Goal: Information Seeking & Learning: Check status

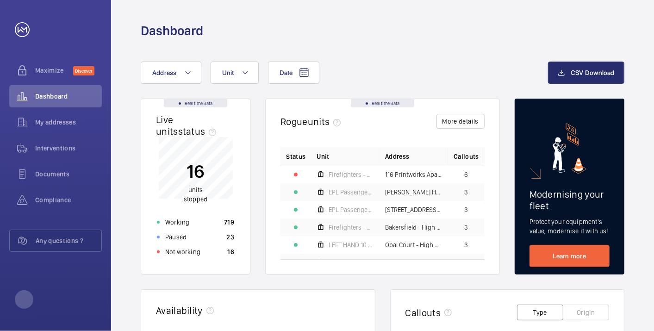
click at [194, 248] on p "Not working" at bounding box center [182, 251] width 35 height 9
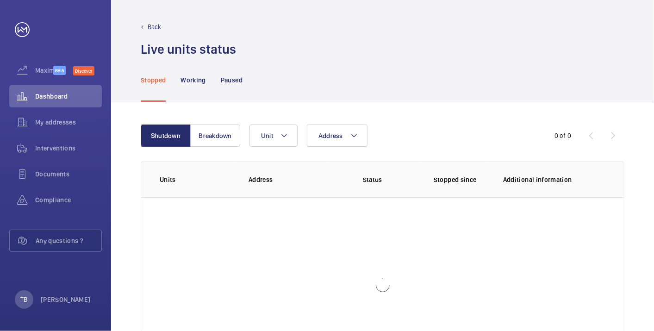
scroll to position [63, 0]
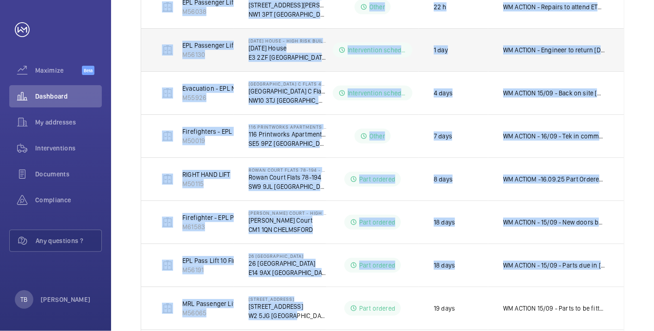
scroll to position [360, 0]
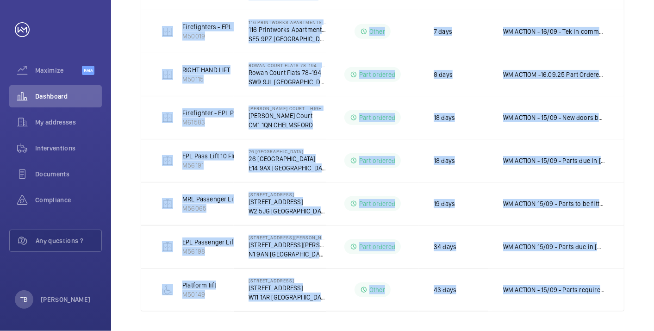
drag, startPoint x: 153, startPoint y: 144, endPoint x: 629, endPoint y: 303, distance: 501.2
click at [629, 303] on div "Shutdown Breakdown Address Unit 1 – 11 of 11 Units Address Status Stopped since…" at bounding box center [382, 37] width 543 height 591
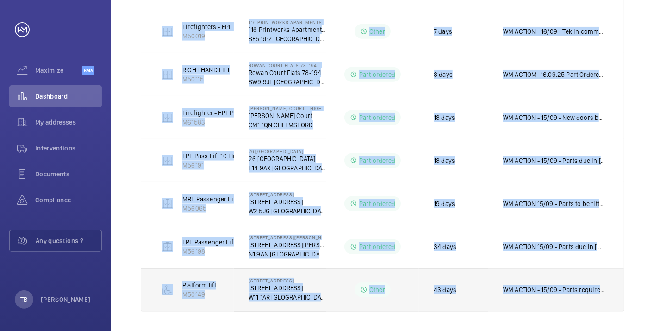
copy tbody "EPL Passenger Lift M56151 [STREET_ADDRESS] Part to be ordered 19 h WM ACTION - …"
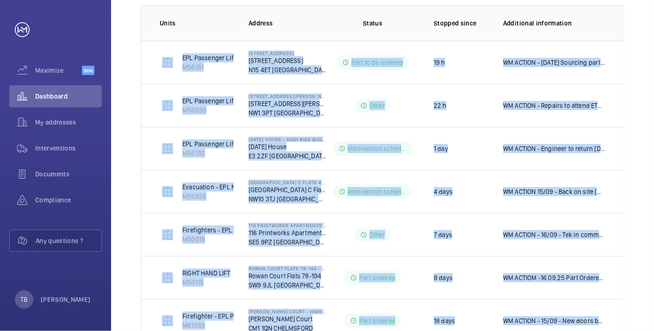
scroll to position [0, 0]
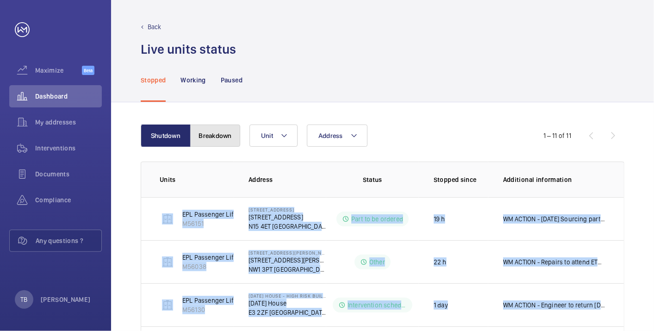
click at [214, 128] on button "Breakdown" at bounding box center [215, 136] width 50 height 22
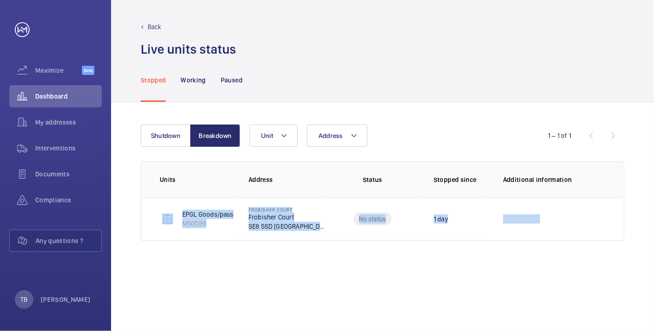
drag, startPoint x: 146, startPoint y: 203, endPoint x: 614, endPoint y: 278, distance: 473.2
click at [614, 278] on div "Shutdown Breakdown Address Unit 1 – 1 of 1 Units Address Status Stopped since A…" at bounding box center [382, 216] width 543 height 229
copy tr "EPGL Goods/passenger Lift M50099 [STREET_ADDRESS] No status 1 day No comment"
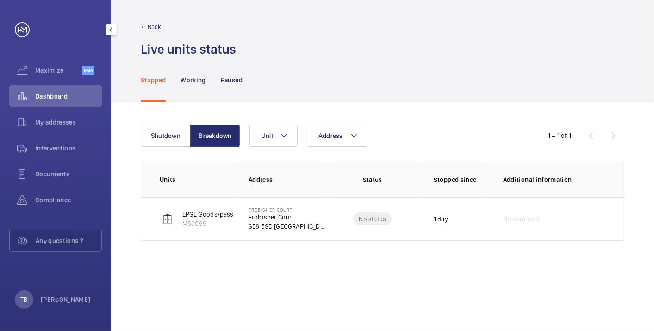
click at [53, 94] on span "Dashboard" at bounding box center [68, 96] width 67 height 9
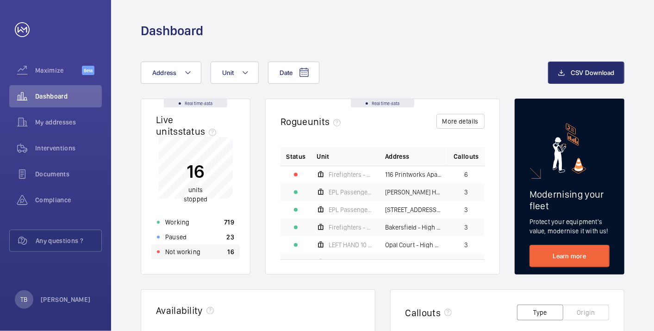
click at [233, 252] on p "16" at bounding box center [231, 251] width 7 height 9
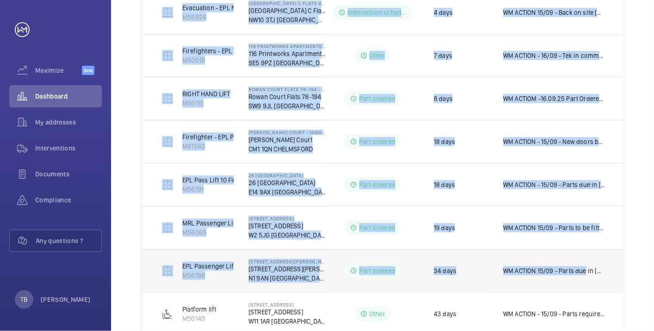
scroll to position [360, 0]
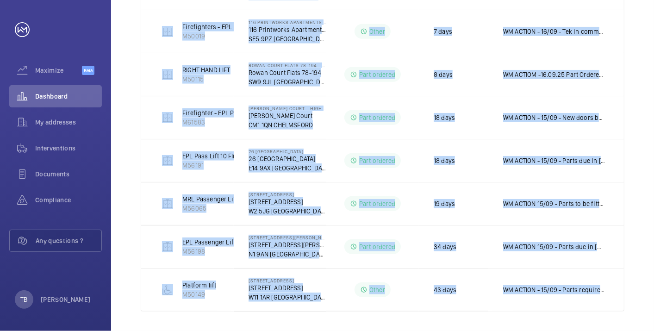
drag, startPoint x: 154, startPoint y: 9, endPoint x: 625, endPoint y: 300, distance: 553.4
click at [625, 300] on div "Shutdown Breakdown Address Unit 1 – 11 of 11 Units Address Status Stopped since…" at bounding box center [382, 37] width 543 height 591
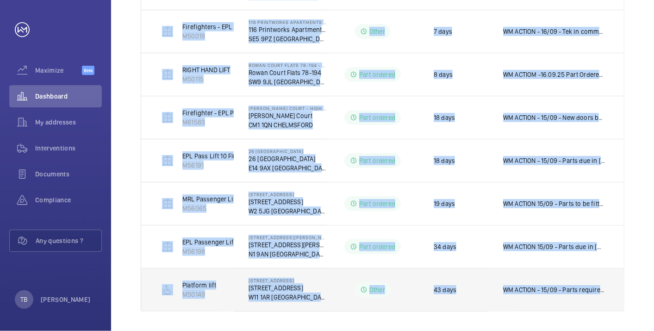
copy table "Units Address Status Stopped since Additional information EPL Passenger Lift M5…"
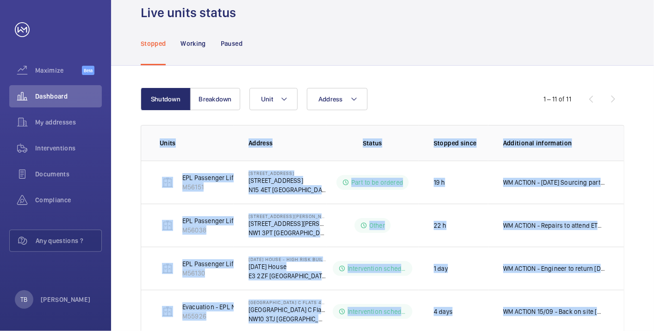
scroll to position [0, 0]
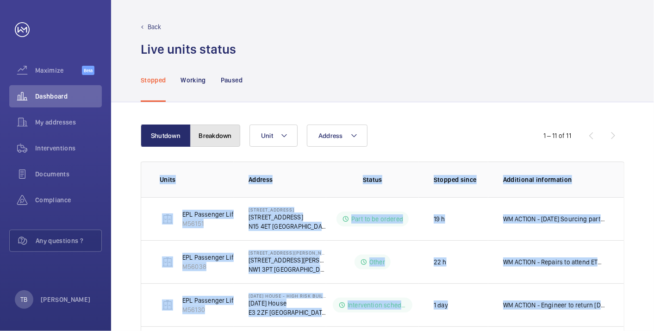
click at [222, 136] on button "Breakdown" at bounding box center [215, 136] width 50 height 22
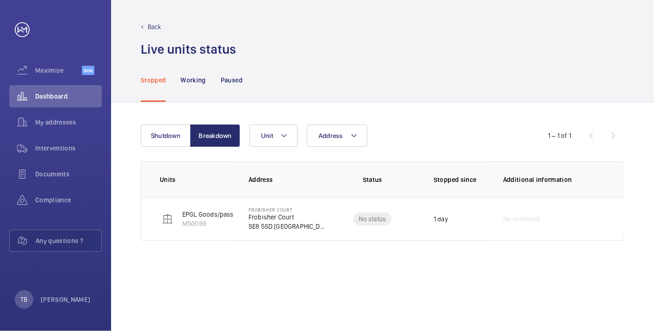
click at [207, 295] on div "Shutdown Breakdown Address Unit 1 – 1 of 1 Units Address Status Stopped since A…" at bounding box center [382, 216] width 543 height 229
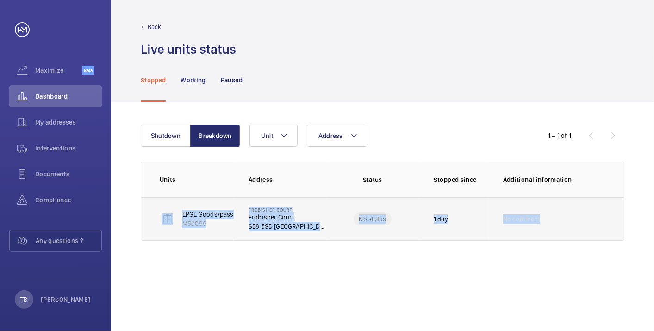
drag, startPoint x: 148, startPoint y: 209, endPoint x: 619, endPoint y: 226, distance: 471.3
click at [0, 0] on tr "EPGL Goods/passenger Lift M50099 [STREET_ADDRESS] No status 1 day No comment" at bounding box center [0, 0] width 0 height 0
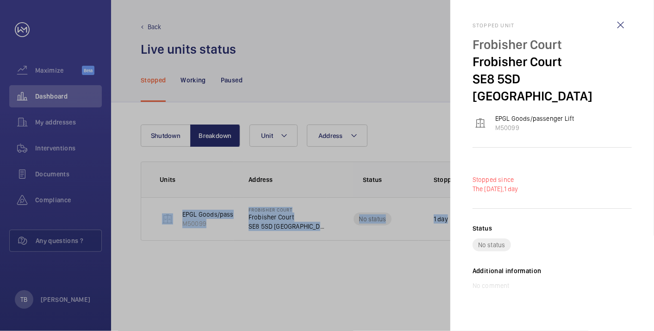
copy tr "EPGL Goods/passenger Lift M50099 [STREET_ADDRESS] No status 1 day No comment"
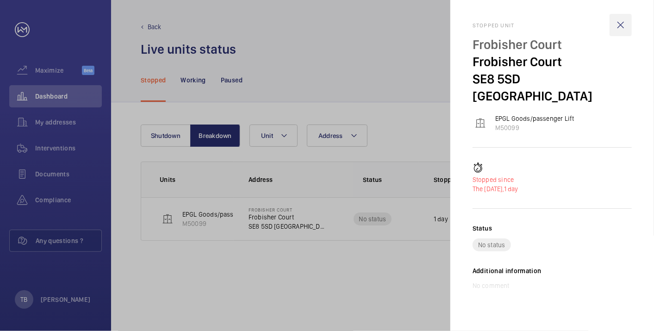
click at [622, 24] on wm-front-icon-button at bounding box center [621, 25] width 22 height 22
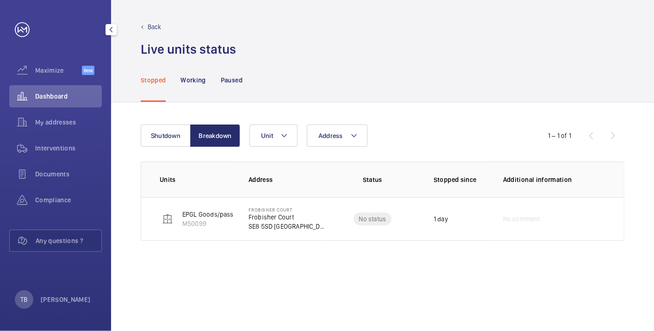
click at [74, 100] on span "Dashboard" at bounding box center [68, 96] width 67 height 9
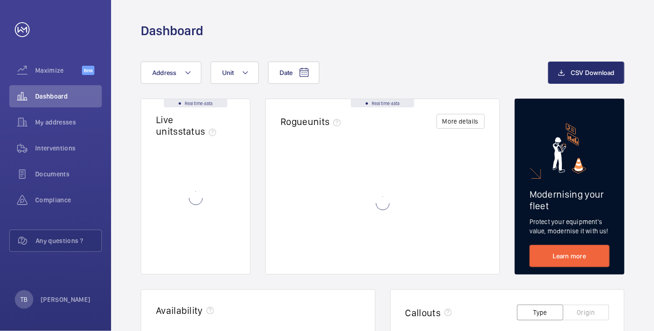
click at [436, 23] on div "Dashboard" at bounding box center [383, 30] width 484 height 17
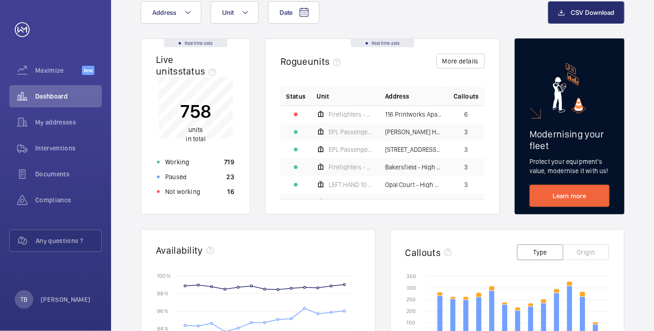
scroll to position [61, 0]
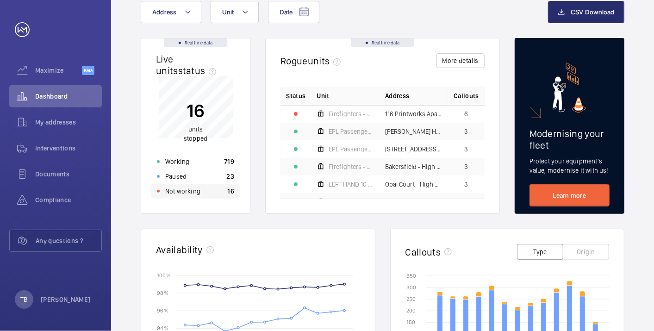
click at [212, 192] on div "Not working 16" at bounding box center [195, 191] width 88 height 15
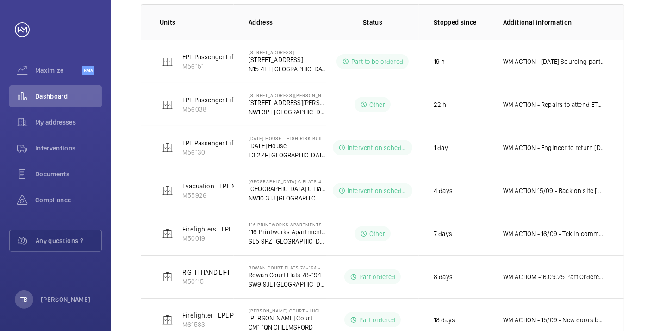
scroll to position [179, 0]
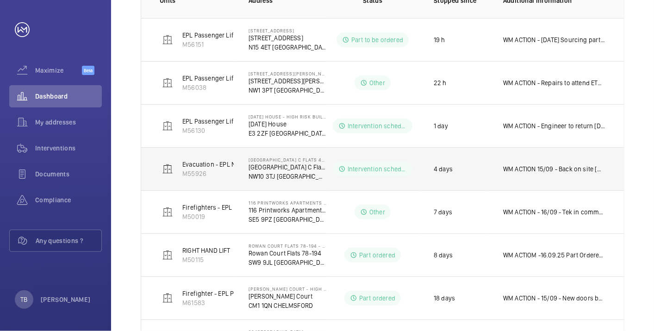
click at [541, 167] on p "WM ACTION 15/09 - Back on site [DATE] to finish 12.09 - Ongoing drive replaceme…" at bounding box center [554, 168] width 102 height 9
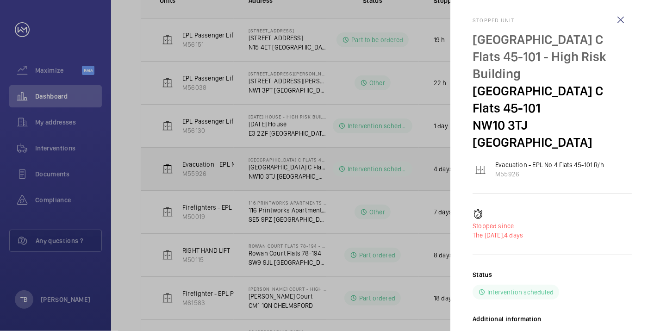
scroll to position [0, 0]
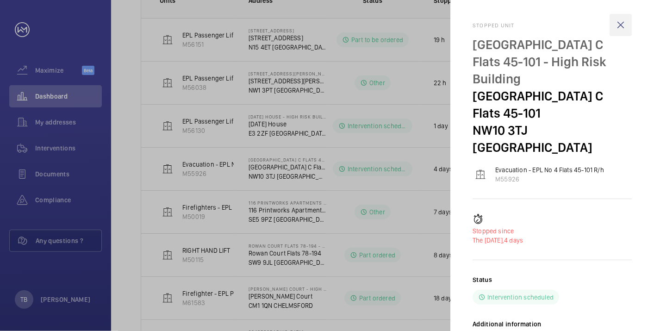
click at [622, 25] on wm-front-icon-button at bounding box center [621, 25] width 22 height 22
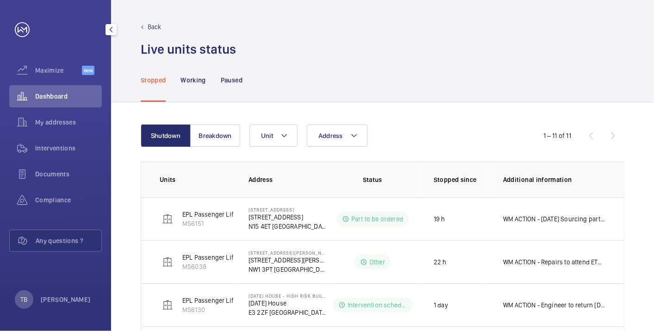
click at [93, 96] on span "Dashboard" at bounding box center [68, 96] width 67 height 9
